Goal: Task Accomplishment & Management: Complete application form

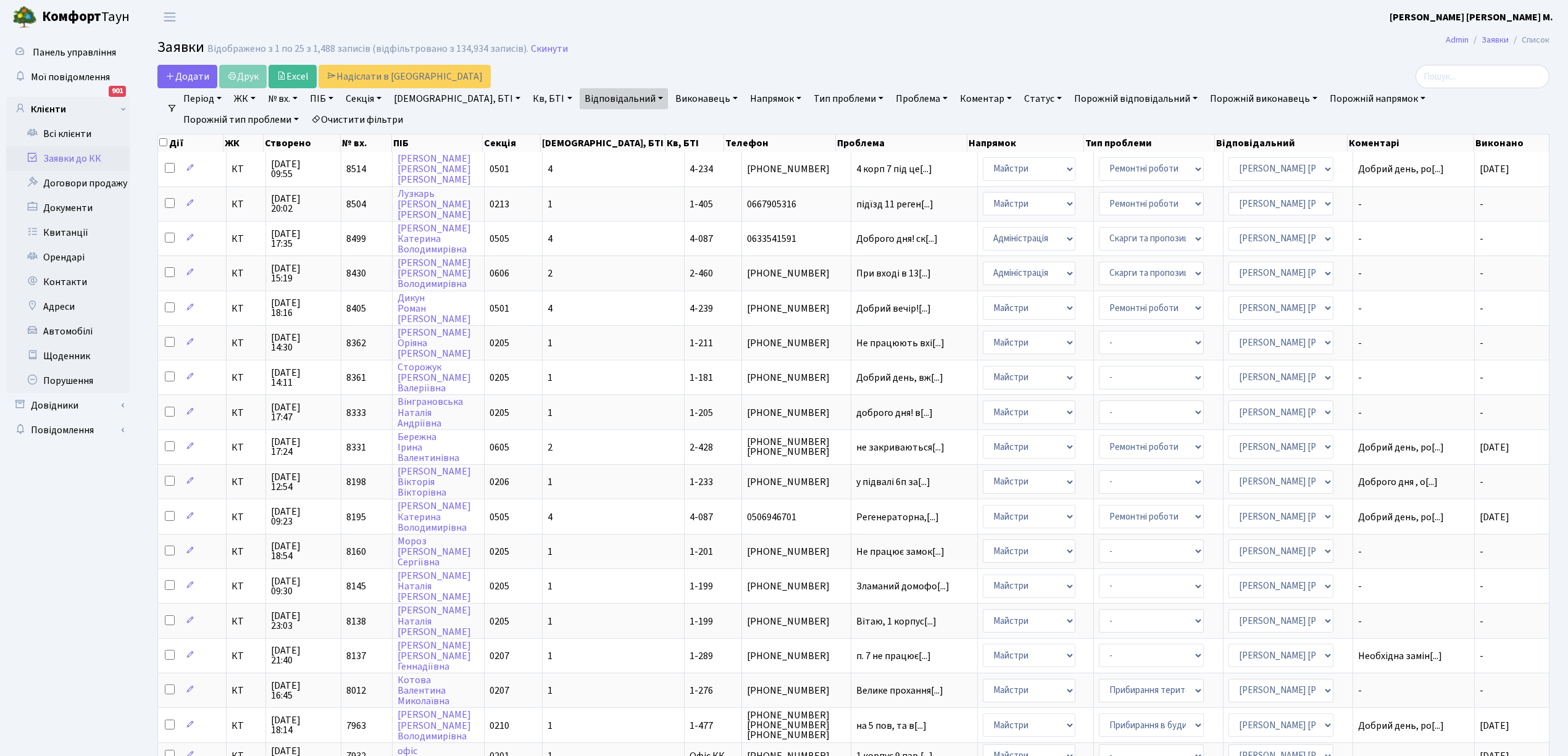
select select "25"
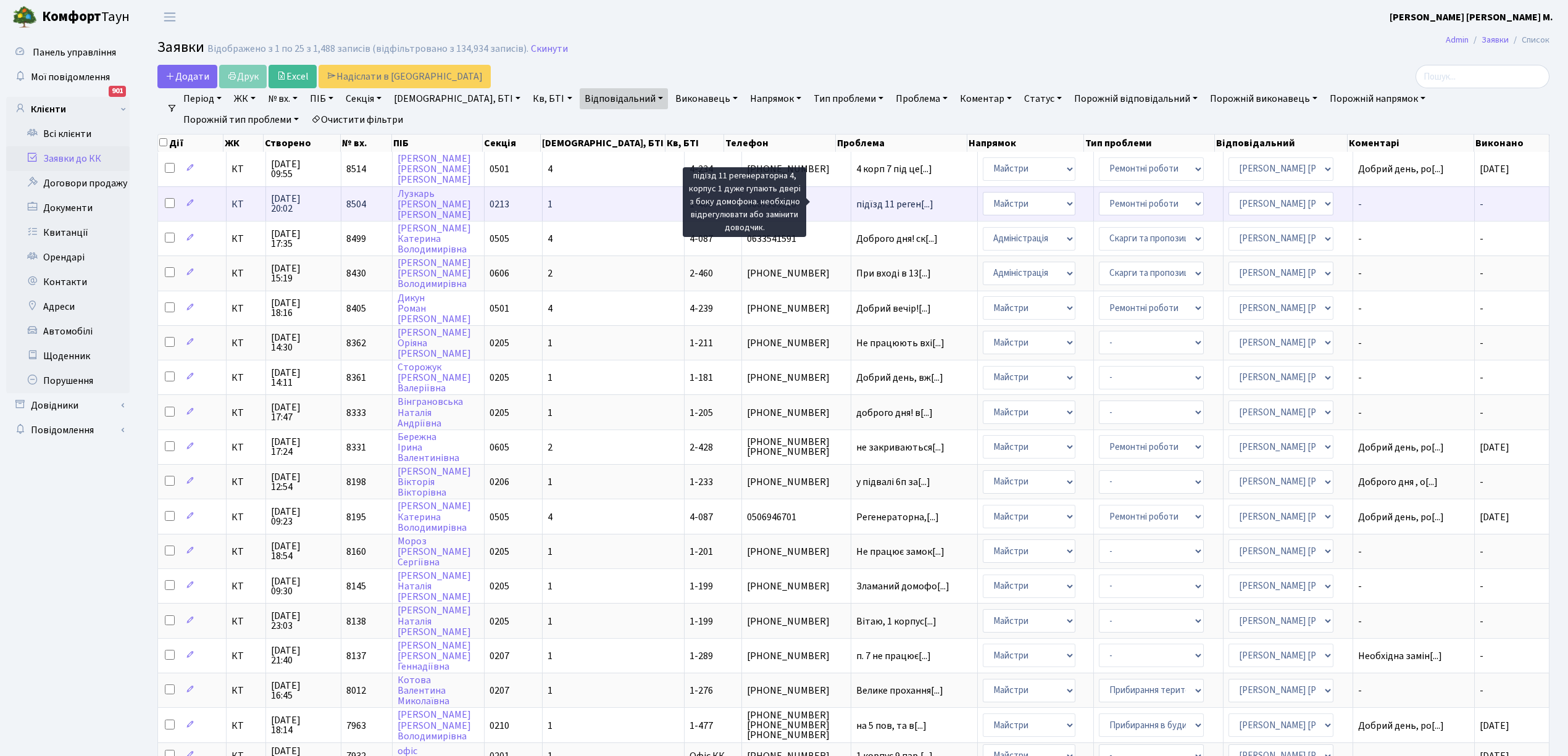
click at [856, 204] on span "підїзд 11 реген[...]" at bounding box center [895, 204] width 77 height 14
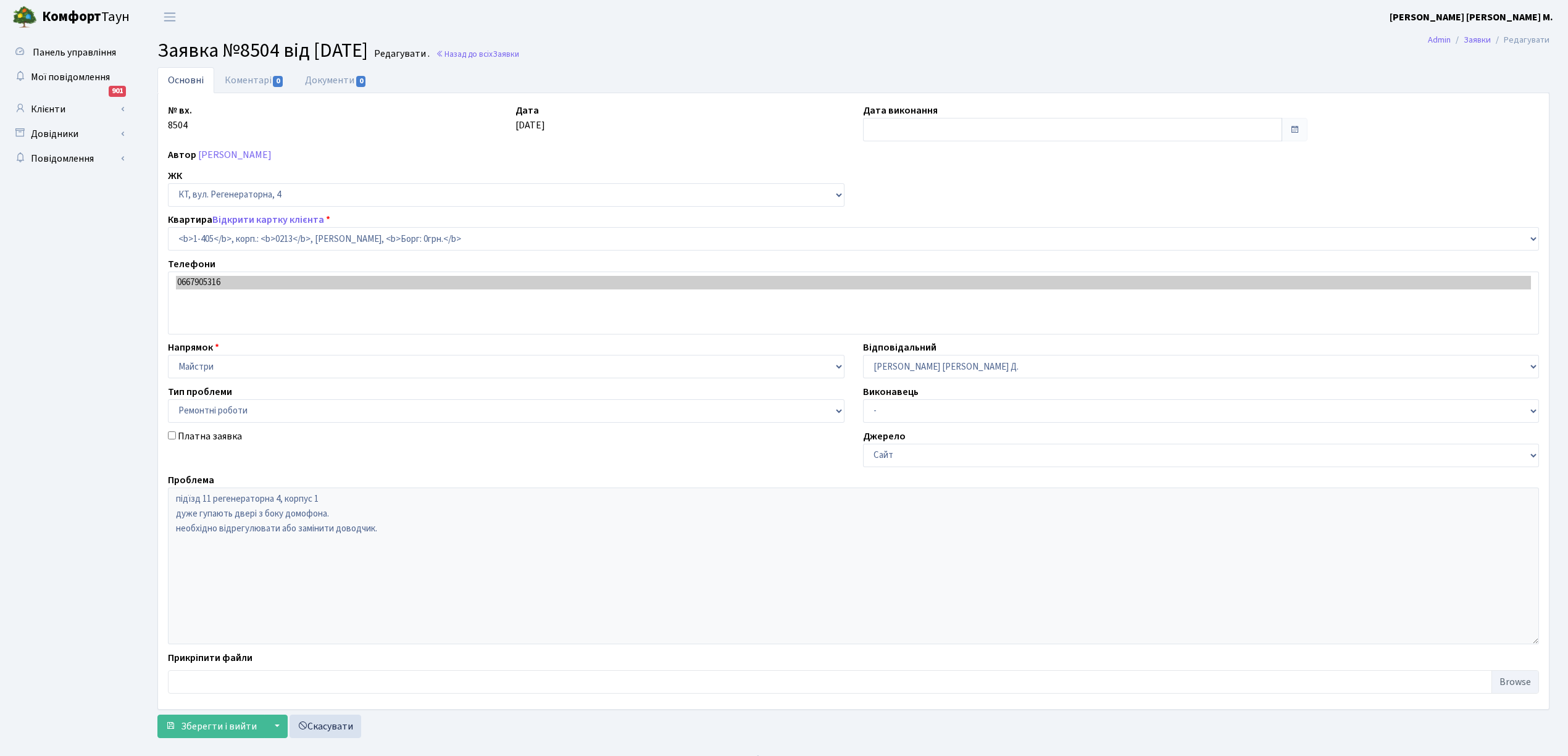
select select "456"
select select "62"
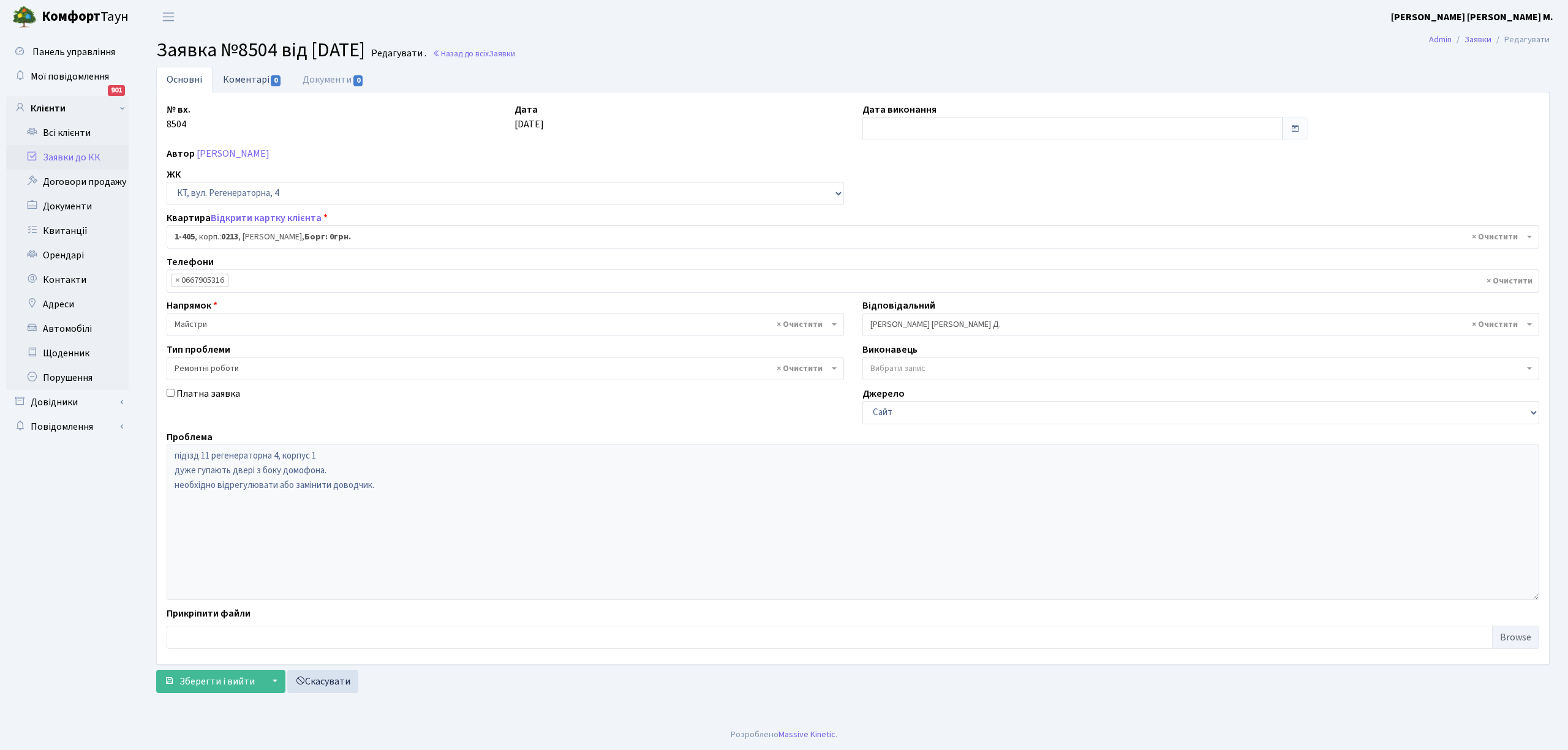
click at [251, 70] on link "Коментарі 0" at bounding box center [252, 79] width 80 height 25
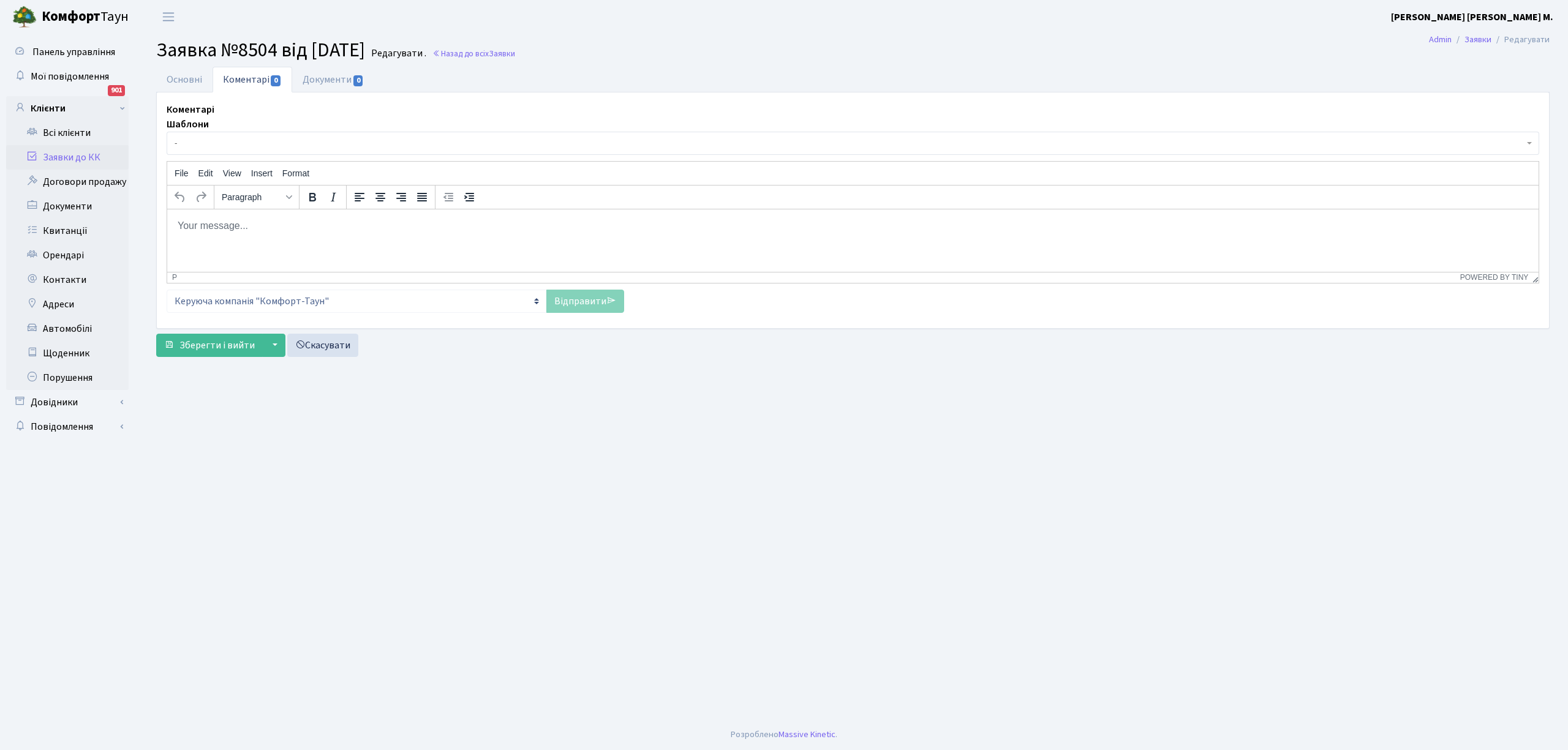
click at [236, 143] on span "-" at bounding box center [849, 143] width 1350 height 12
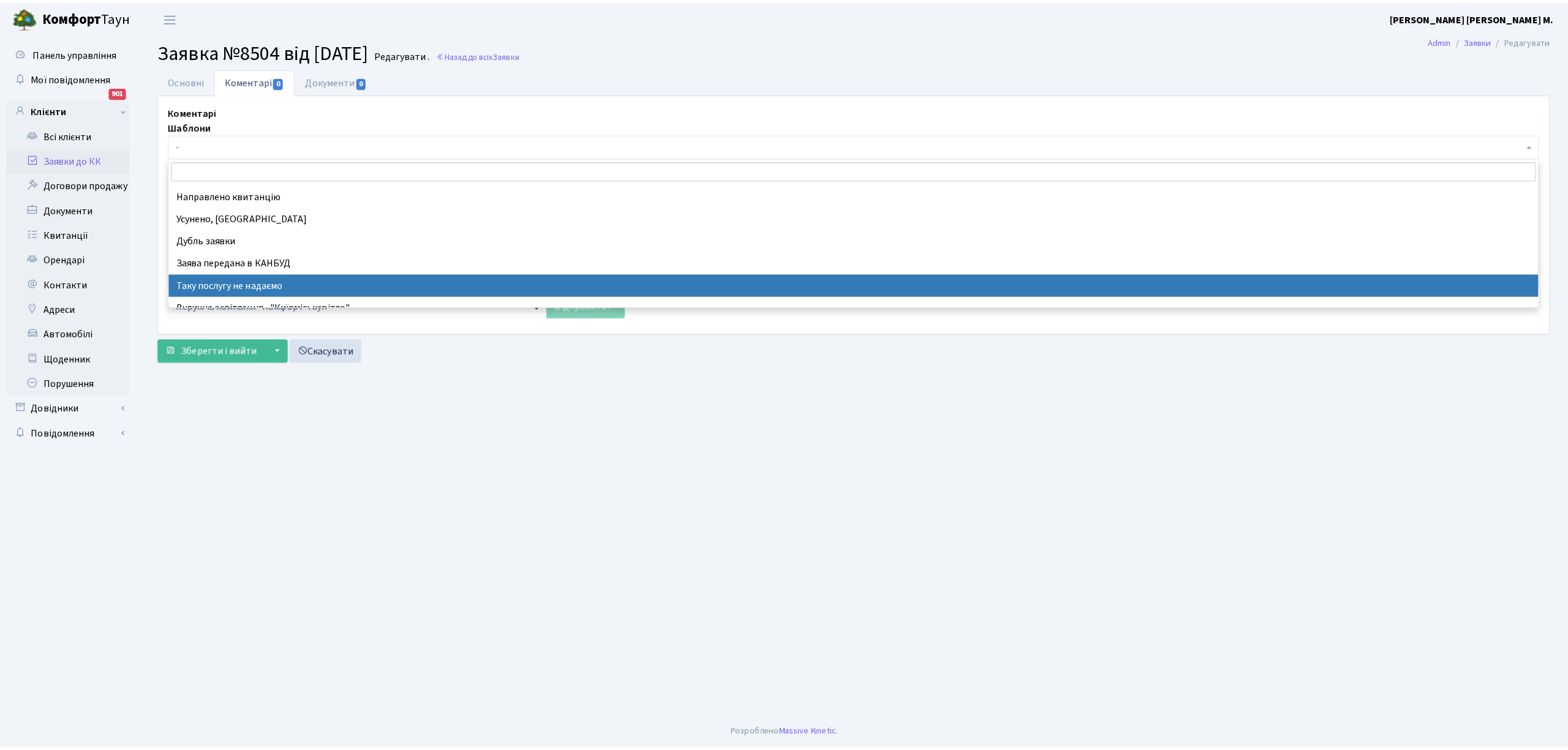
scroll to position [82, 0]
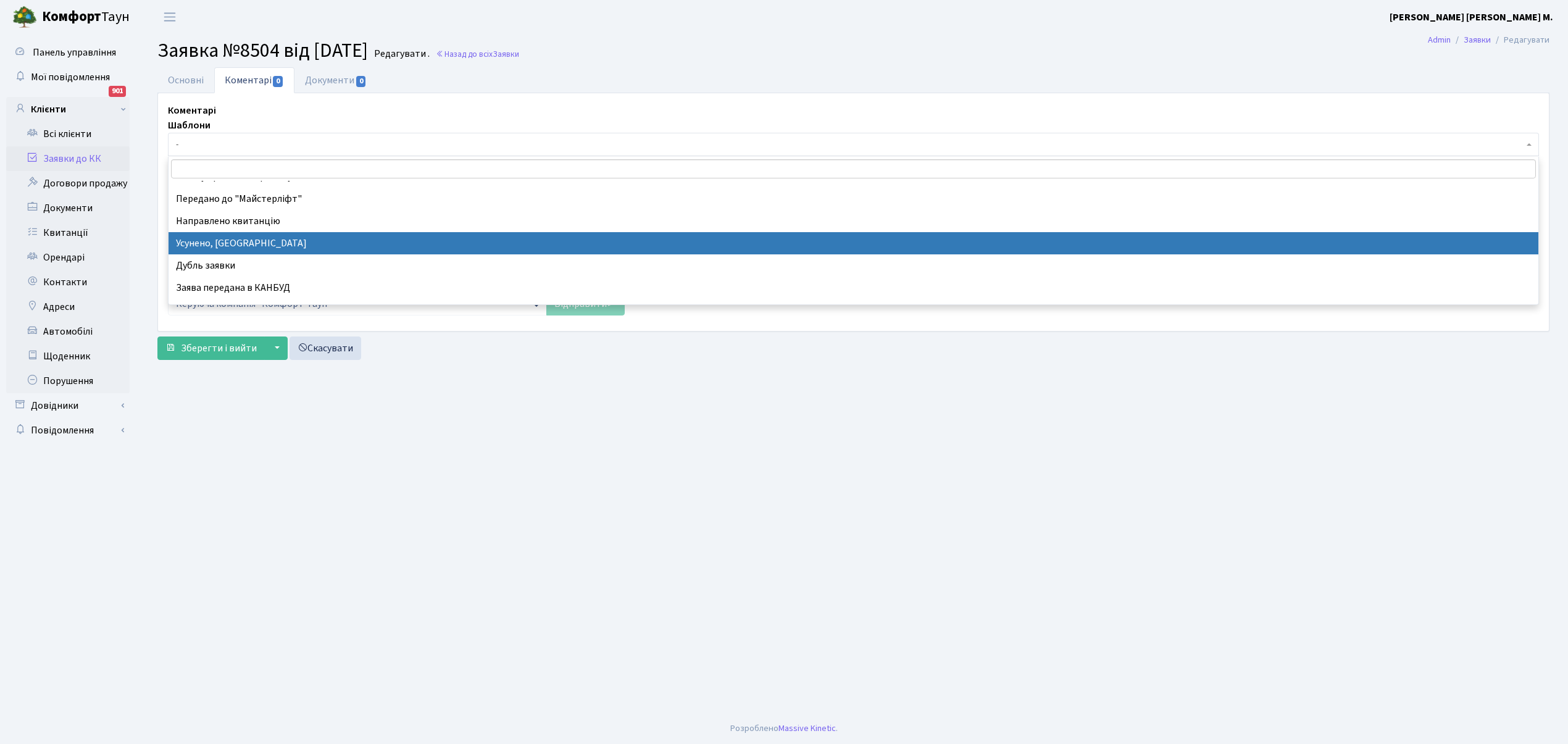
select select "15"
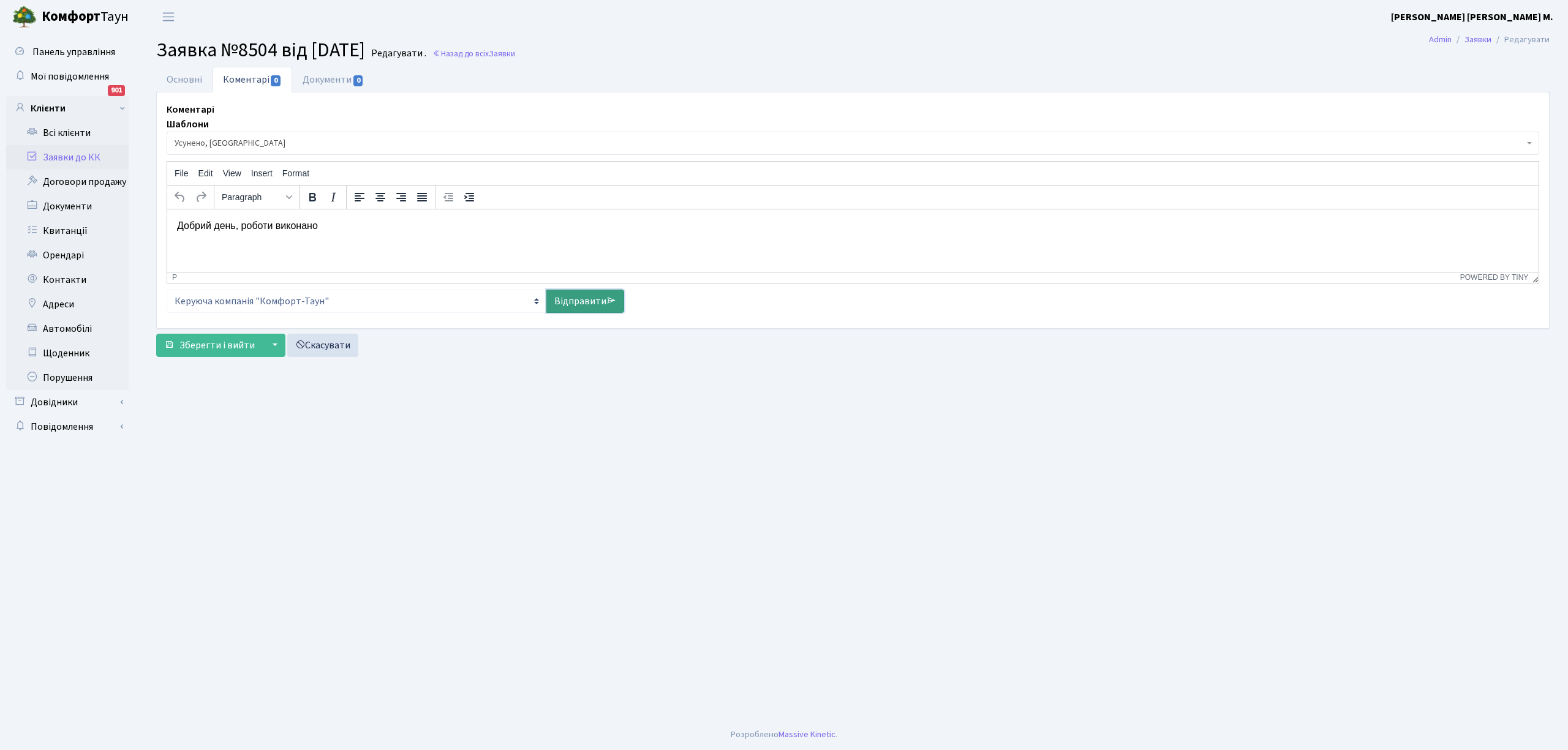
click at [565, 300] on link "Відправити" at bounding box center [585, 301] width 78 height 23
select select
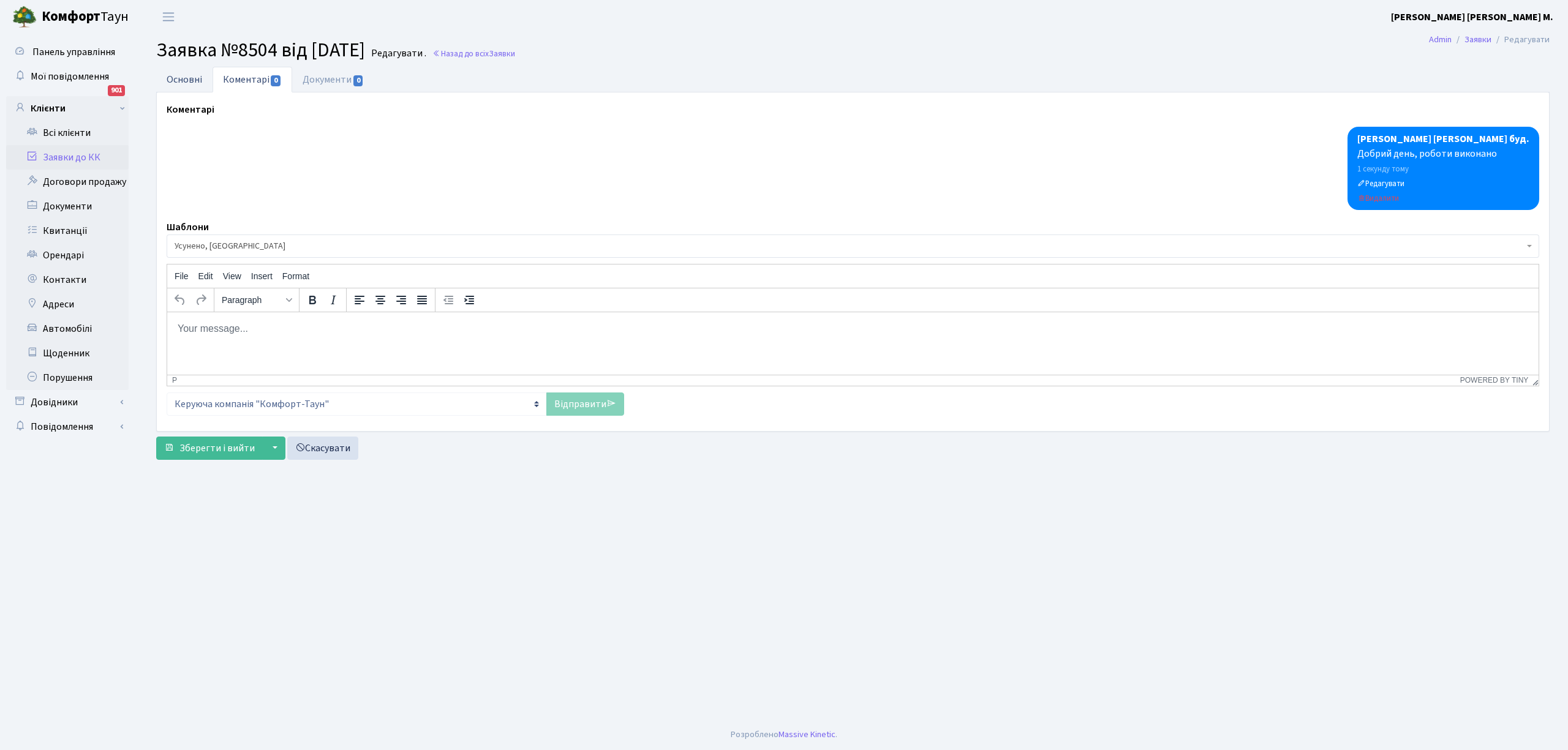
click at [187, 85] on link "Основні" at bounding box center [184, 79] width 56 height 25
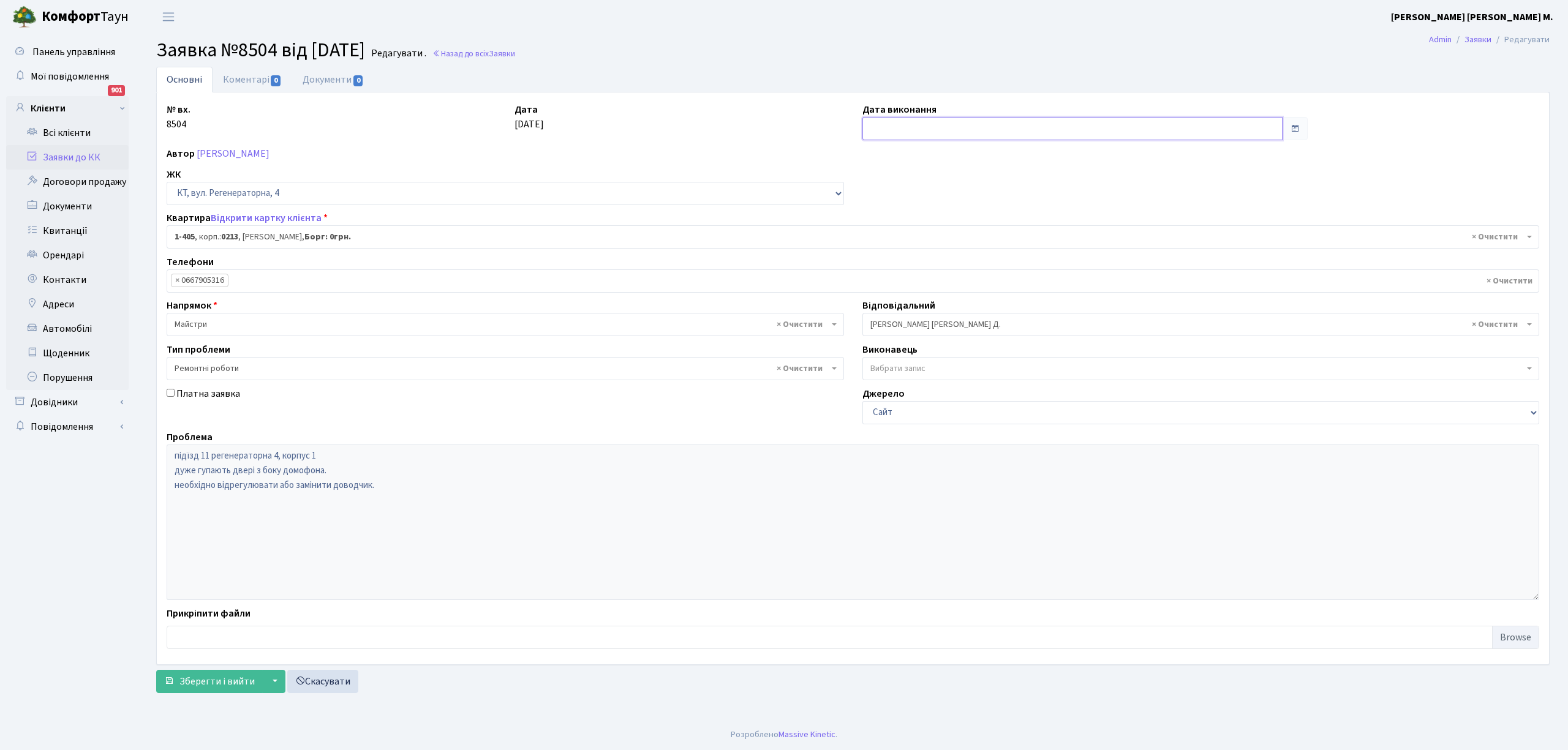
click at [898, 128] on input "text" at bounding box center [1072, 128] width 420 height 23
click at [910, 189] on td "1" at bounding box center [911, 191] width 19 height 18
type input "[DATE]"
click at [211, 688] on span "Зберегти і вийти" at bounding box center [217, 681] width 75 height 13
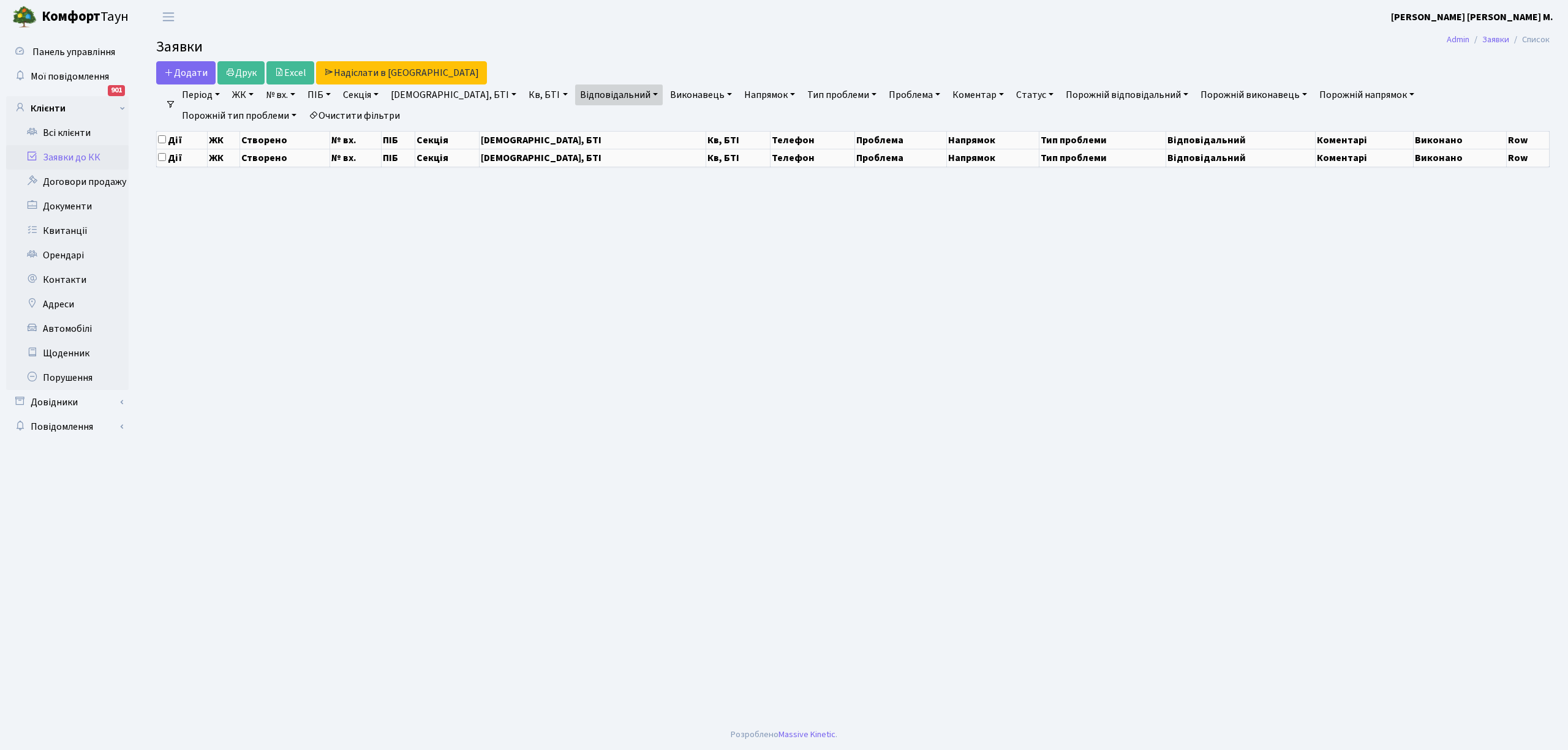
select select "25"
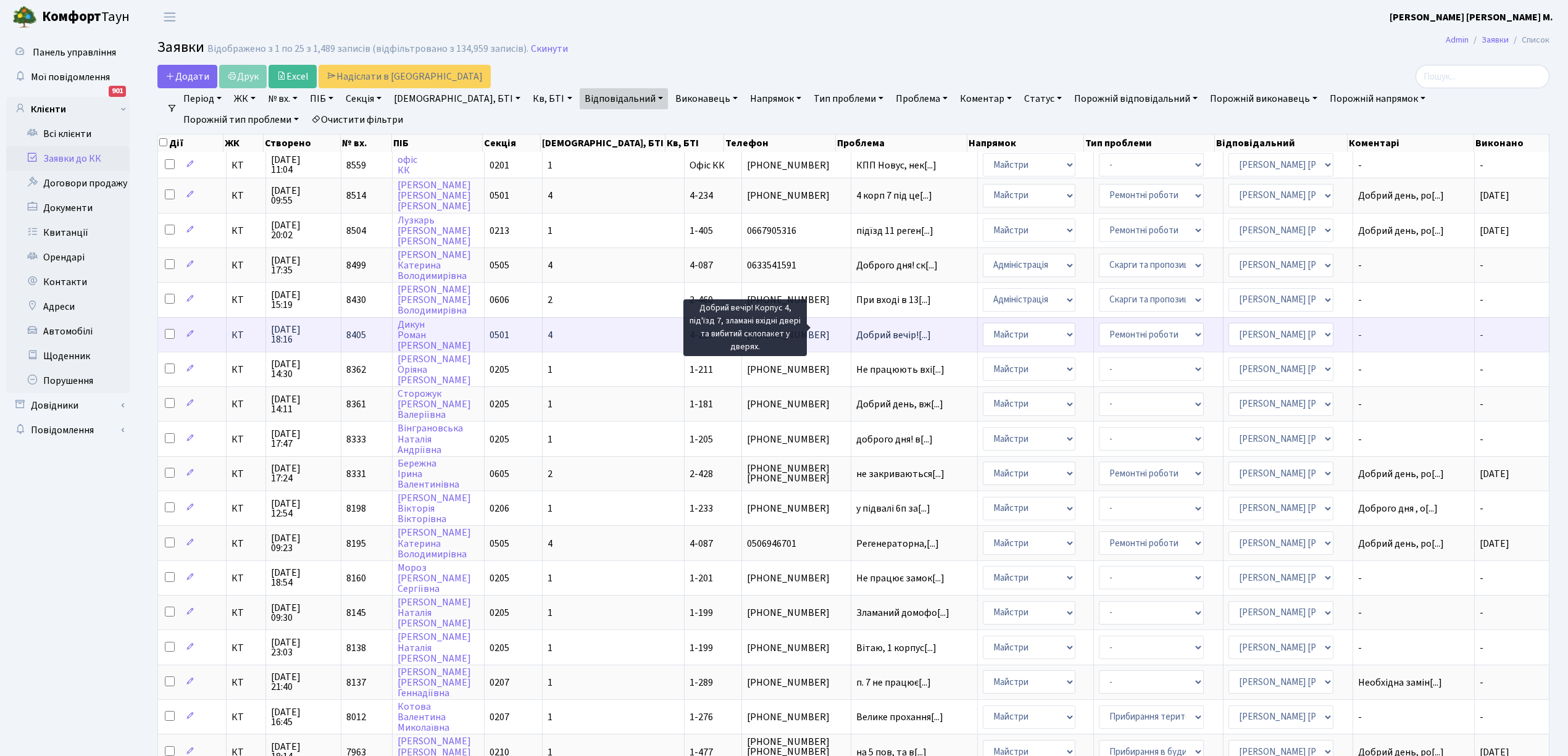
click at [856, 328] on span "Добрий вечір![...]" at bounding box center [893, 335] width 75 height 14
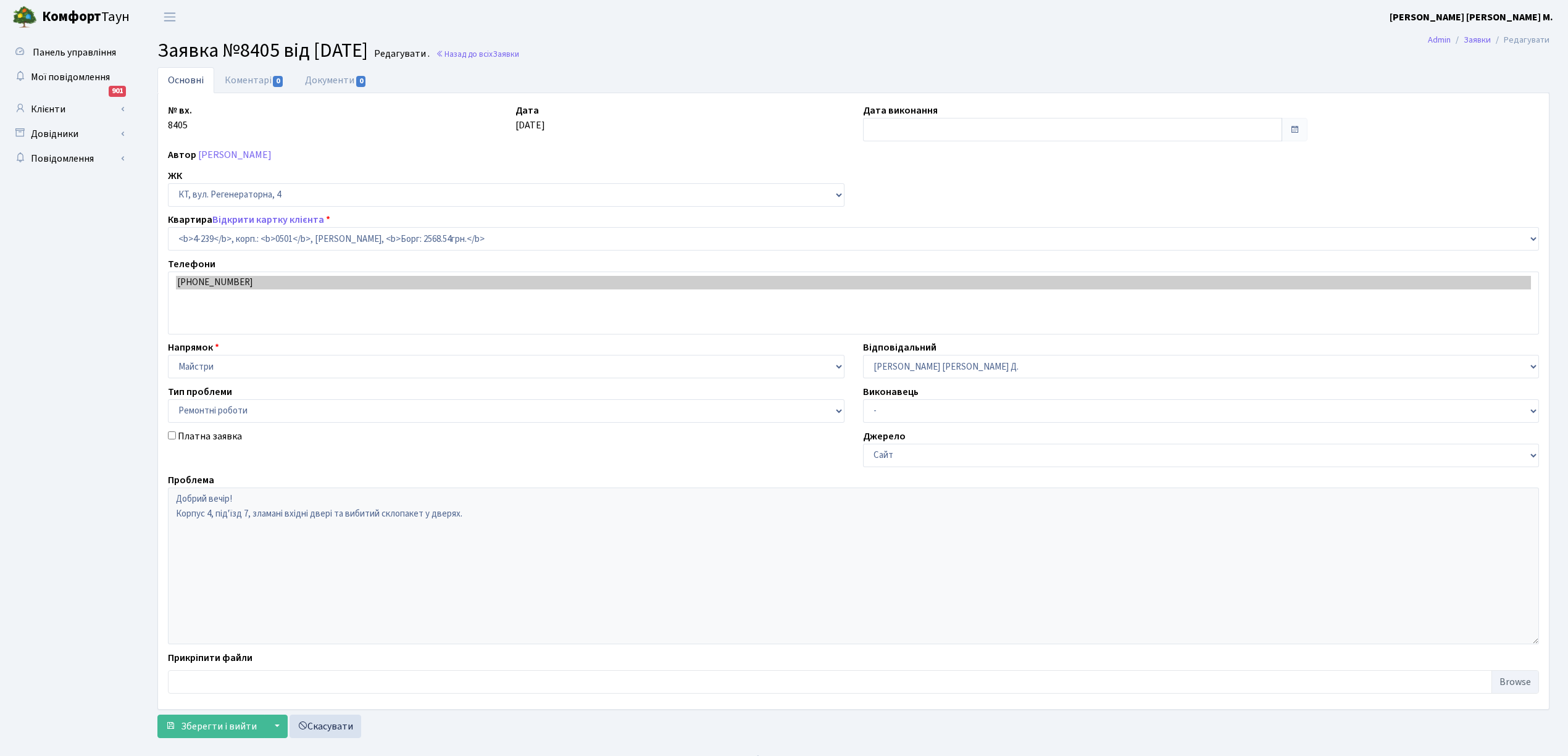
select select "1017"
select select "62"
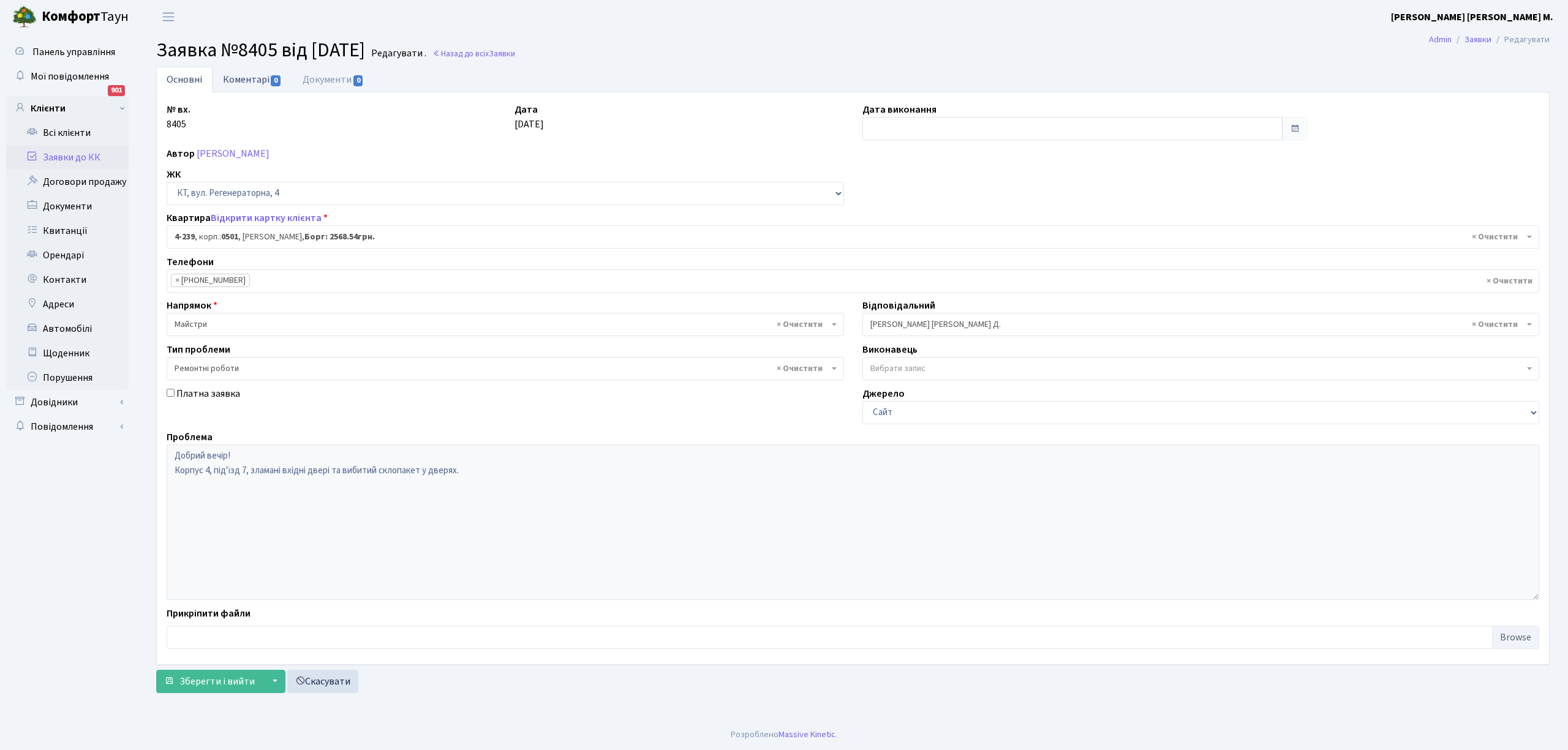
click at [252, 84] on link "Коментарі 0" at bounding box center [252, 79] width 80 height 25
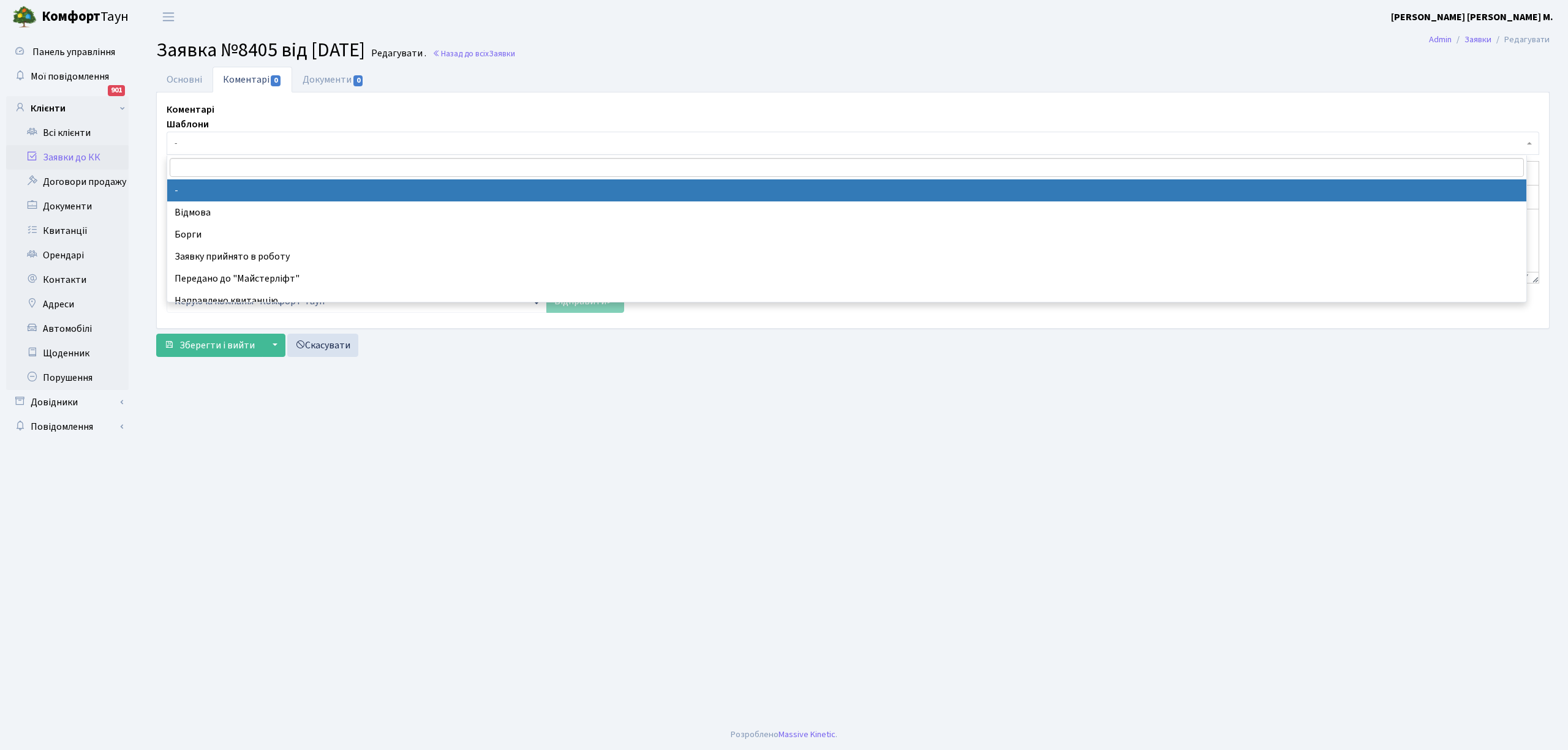
click at [220, 145] on span "-" at bounding box center [849, 143] width 1350 height 12
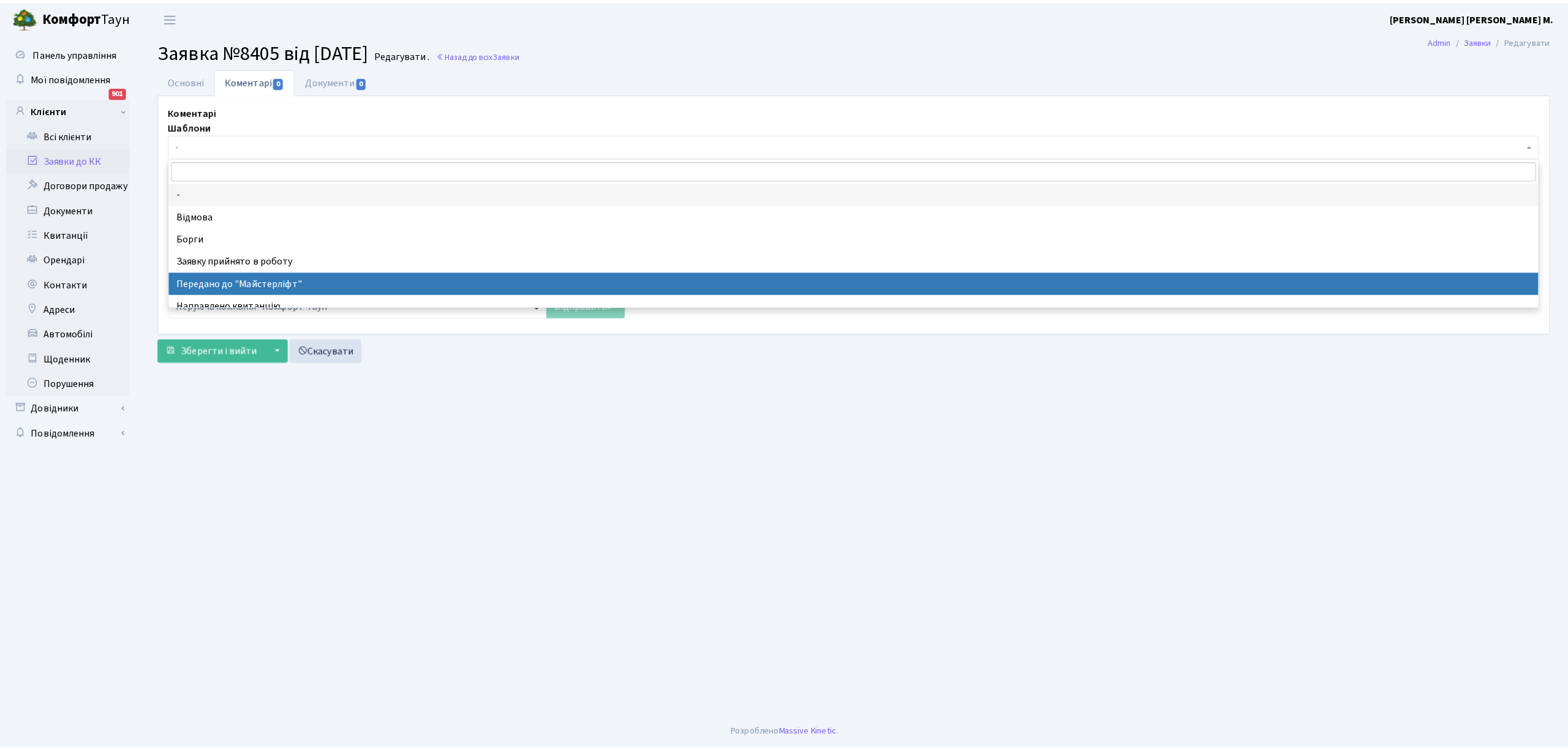
scroll to position [82, 0]
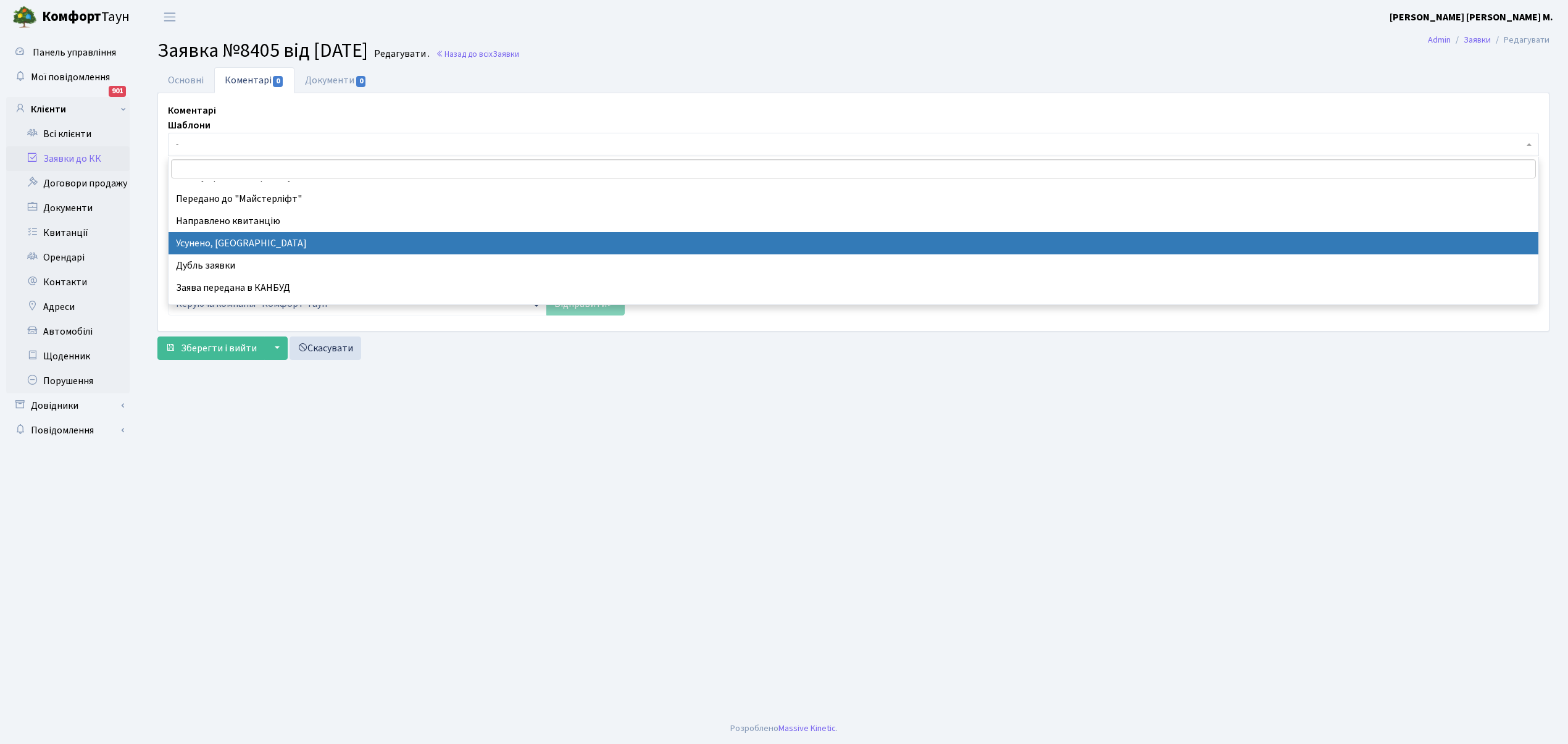
select select "15"
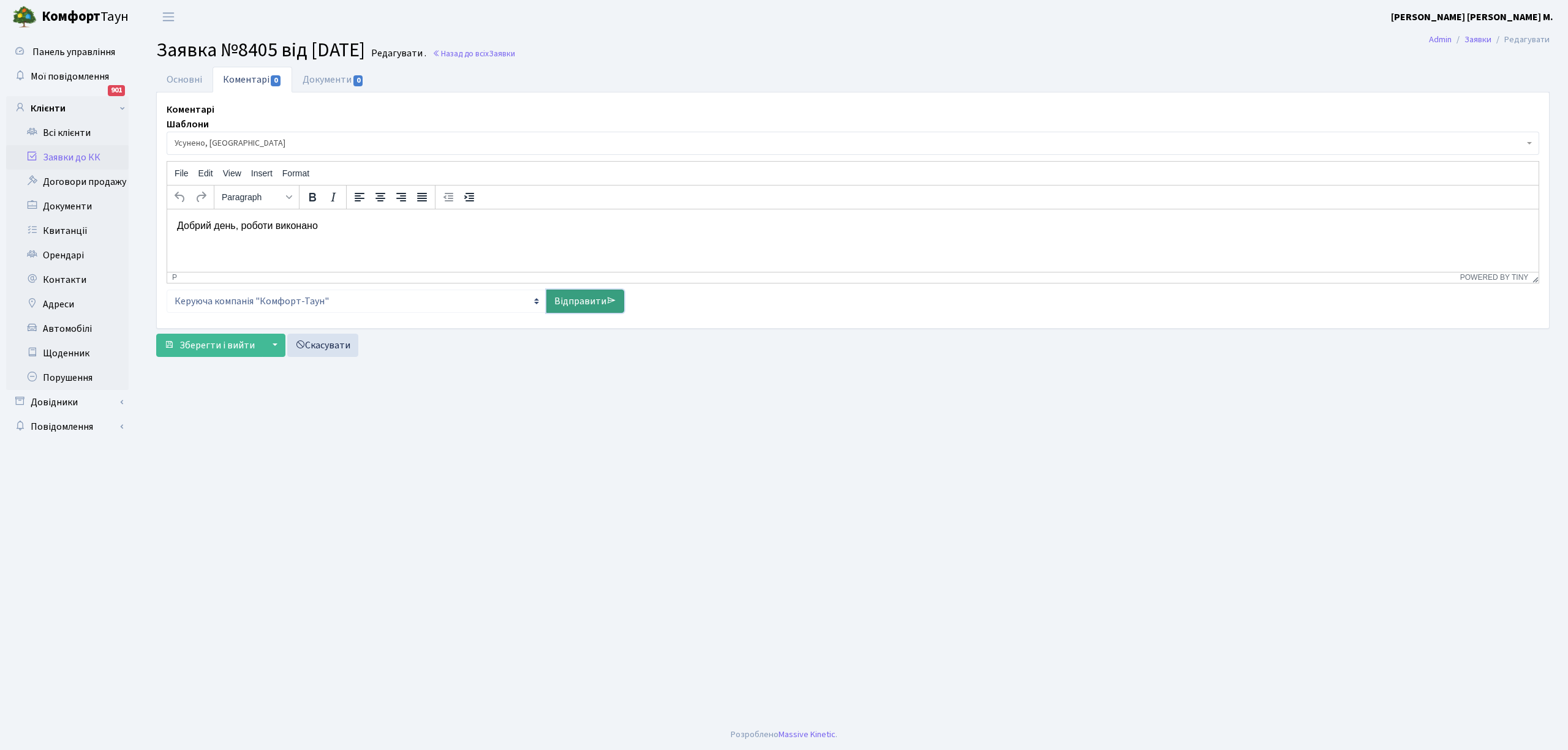
click at [565, 299] on link "Відправити" at bounding box center [585, 301] width 78 height 23
select select
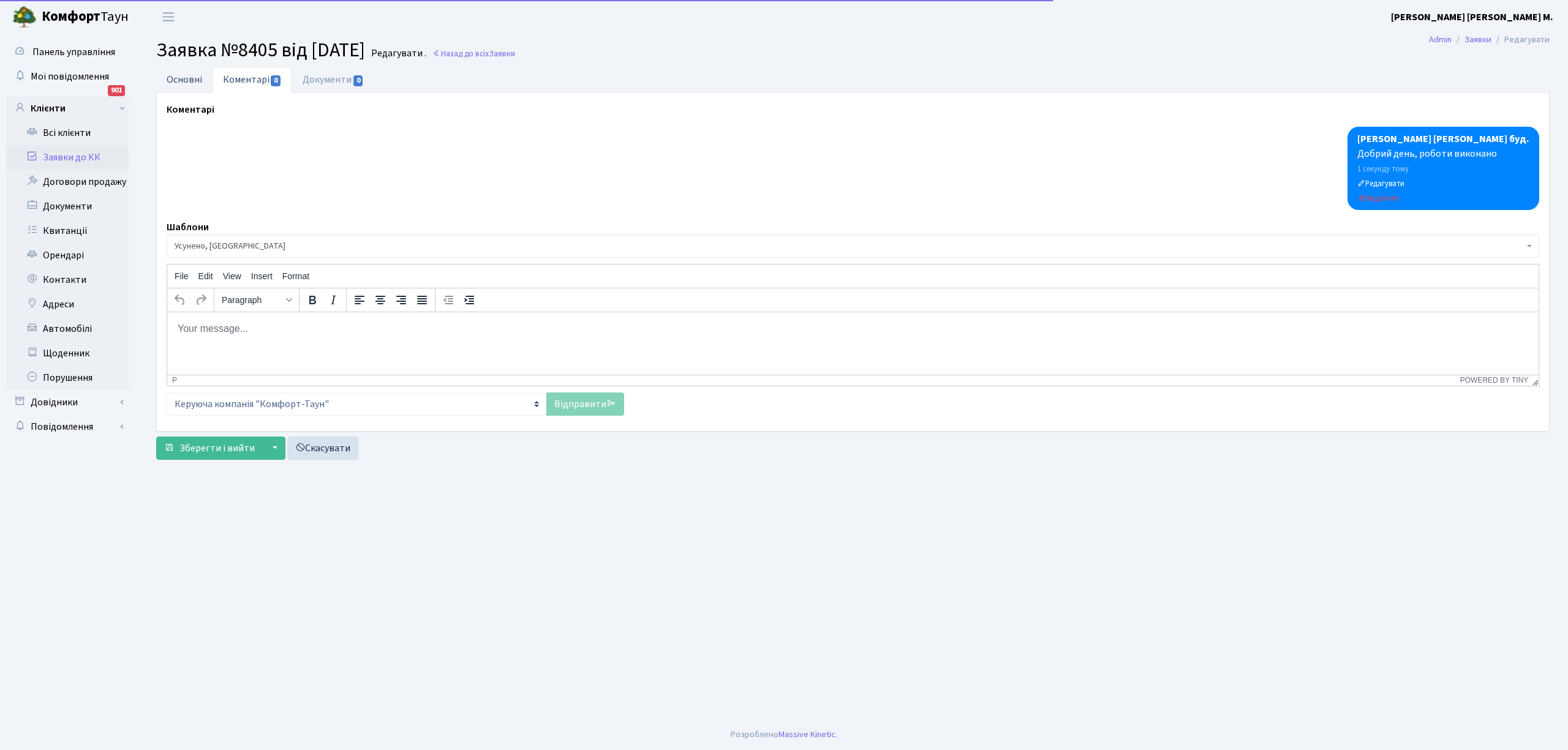
click at [193, 84] on link "Основні" at bounding box center [184, 79] width 56 height 25
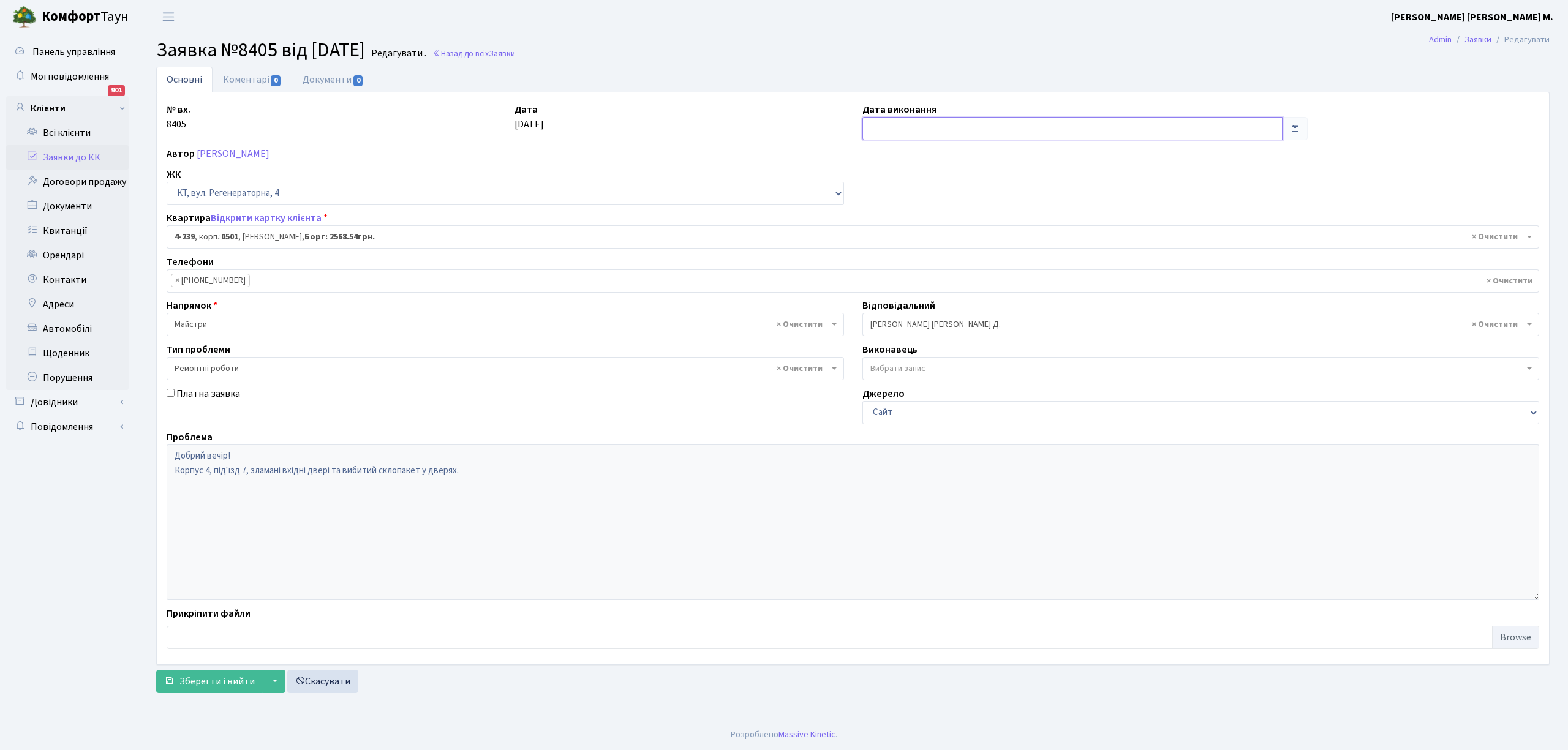
click at [875, 129] on input "text" at bounding box center [1072, 128] width 420 height 23
click at [876, 152] on th "«" at bounding box center [874, 154] width 19 height 18
click at [890, 285] on td "30" at bounding box center [893, 283] width 19 height 18
type input "[DATE]"
click at [193, 675] on button "Зберегти і вийти" at bounding box center [209, 681] width 107 height 23
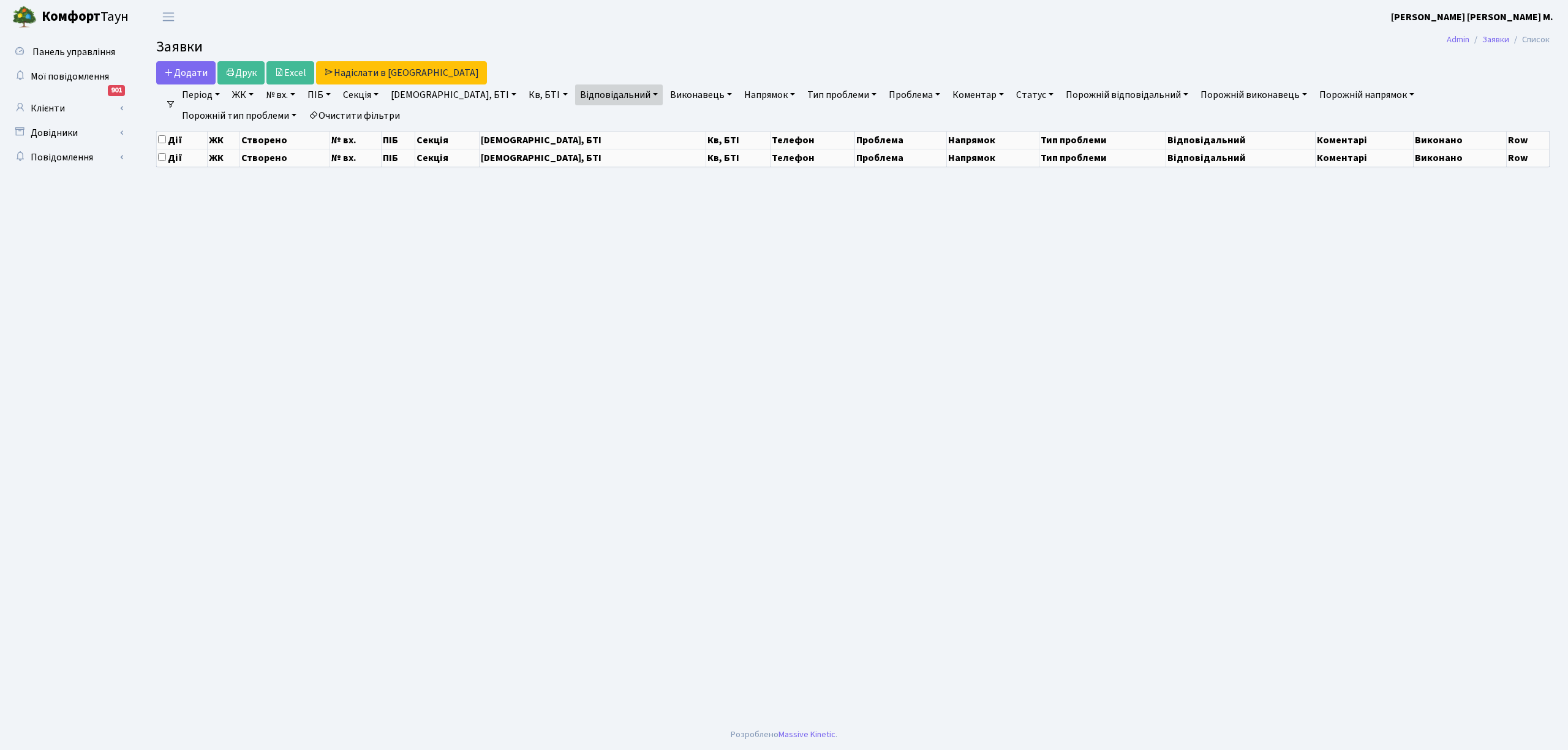
select select "25"
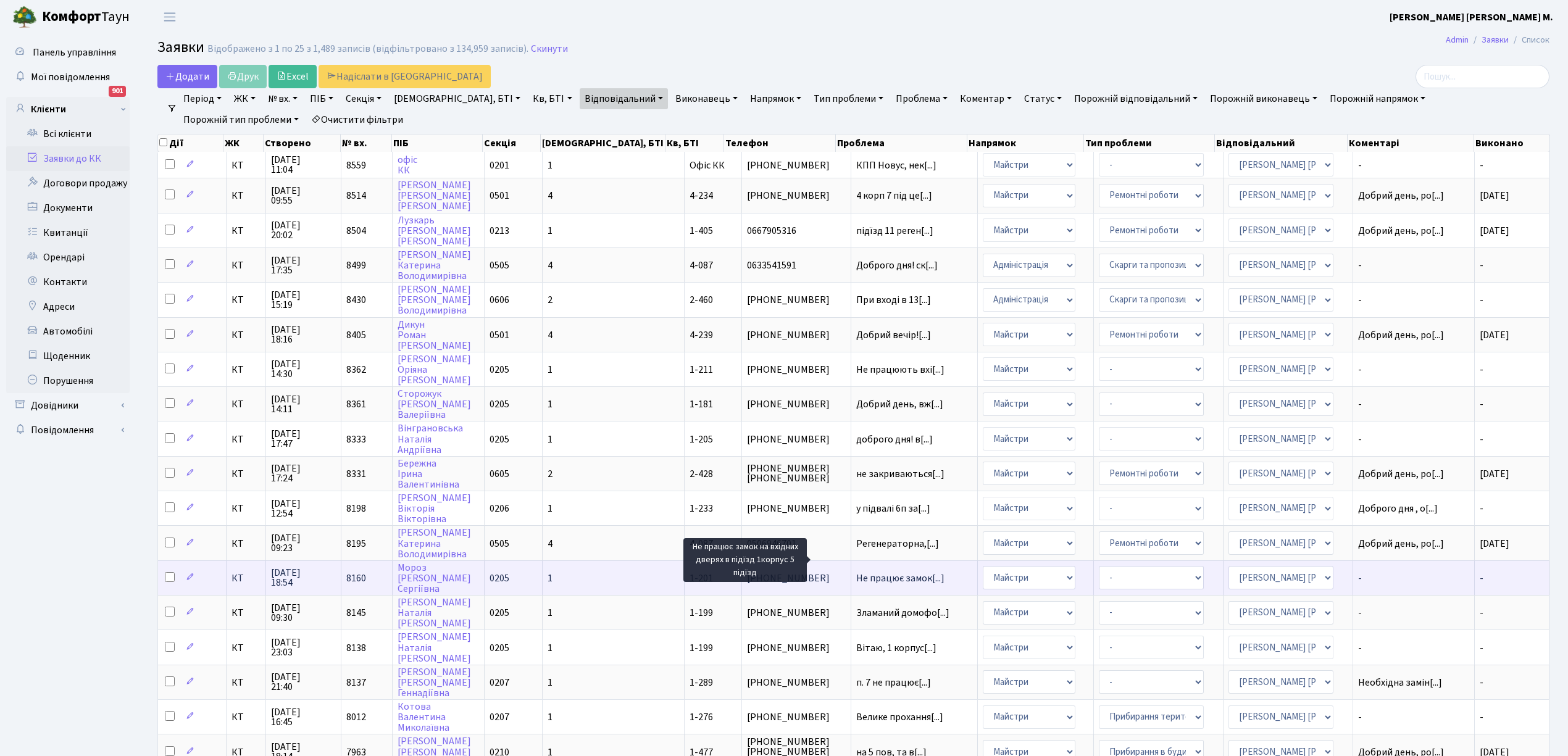
scroll to position [1, 0]
